Goal: Task Accomplishment & Management: Manage account settings

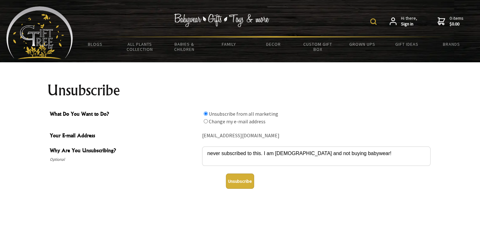
type textarea "never subscribed to this. I am [DEMOGRAPHIC_DATA] and not buying babywear!"
click at [242, 182] on button "Unsubscribe" at bounding box center [240, 180] width 28 height 15
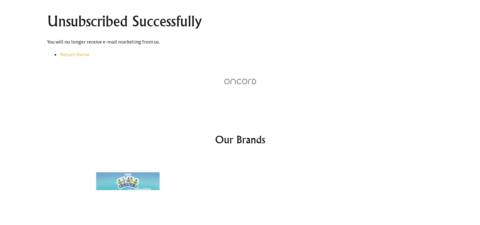
scroll to position [95, 0]
